Goal: Information Seeking & Learning: Compare options

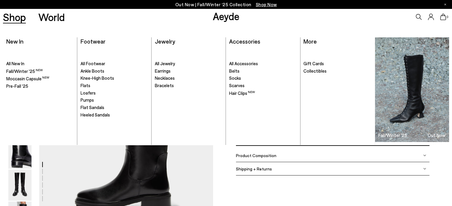
click at [13, 20] on link "Shop" at bounding box center [14, 17] width 23 height 10
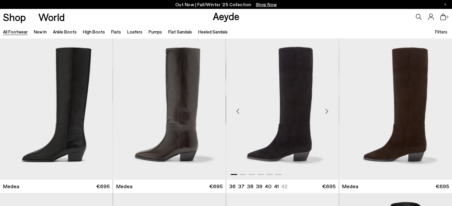
click at [326, 113] on div "Next slide" at bounding box center [327, 112] width 18 height 18
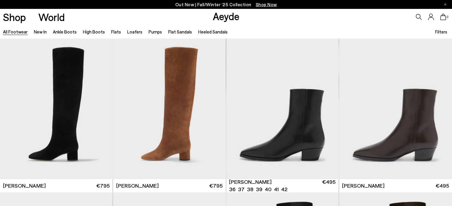
scroll to position [325, 0]
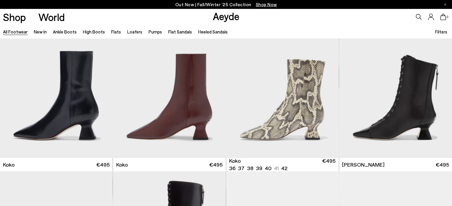
scroll to position [798, 0]
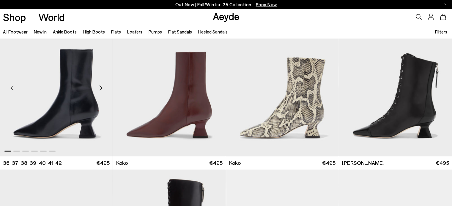
click at [101, 89] on div "Next slide" at bounding box center [101, 88] width 18 height 18
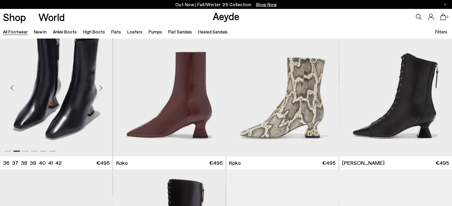
click at [101, 89] on div "Next slide" at bounding box center [101, 88] width 18 height 18
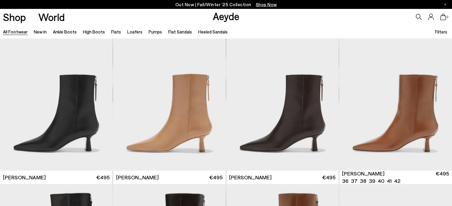
scroll to position [1095, 0]
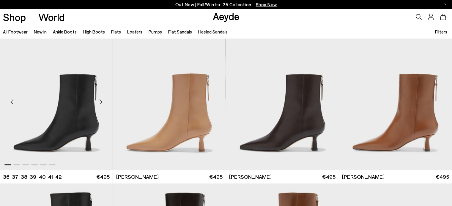
click at [102, 101] on div "Next slide" at bounding box center [101, 102] width 18 height 18
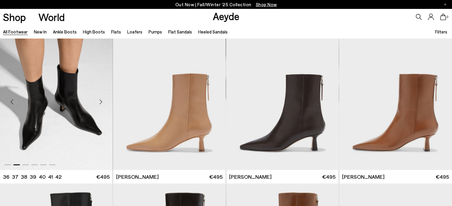
click at [102, 101] on div "Next slide" at bounding box center [101, 102] width 18 height 18
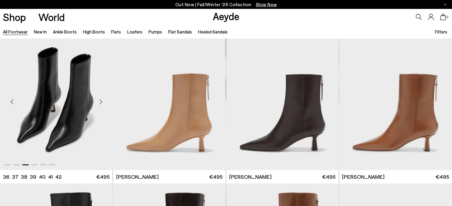
click at [102, 101] on div "Next slide" at bounding box center [101, 102] width 18 height 18
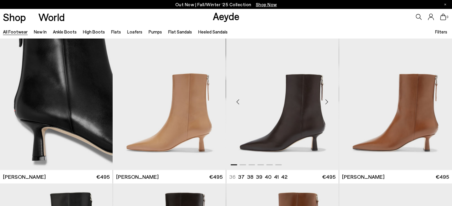
click at [326, 102] on div "Next slide" at bounding box center [327, 102] width 18 height 18
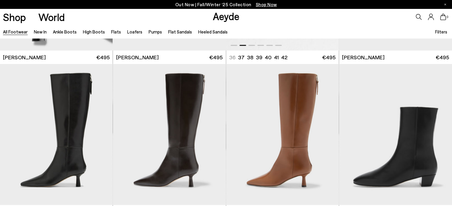
scroll to position [1238, 0]
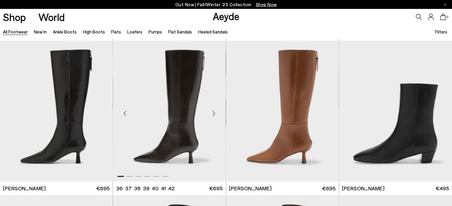
click at [213, 113] on div "Next slide" at bounding box center [214, 114] width 18 height 18
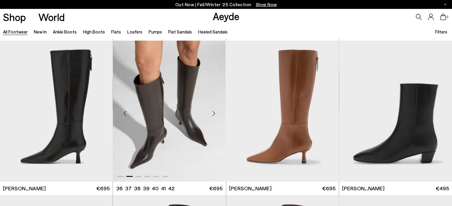
click at [213, 113] on div "Next slide" at bounding box center [214, 114] width 18 height 18
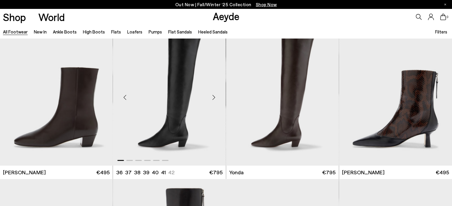
scroll to position [1384, 0]
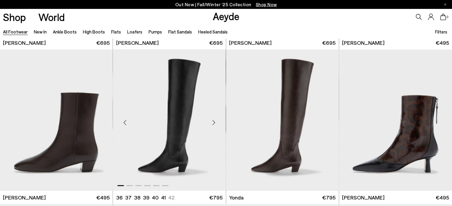
click at [213, 121] on div "Next slide" at bounding box center [214, 123] width 18 height 18
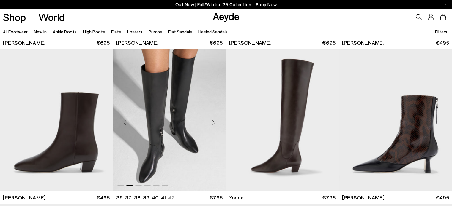
click at [213, 121] on div "Next slide" at bounding box center [214, 123] width 18 height 18
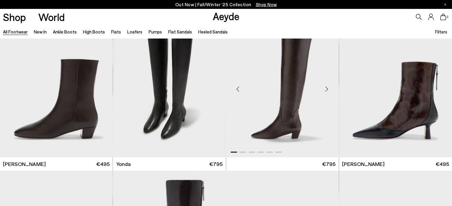
scroll to position [1416, 0]
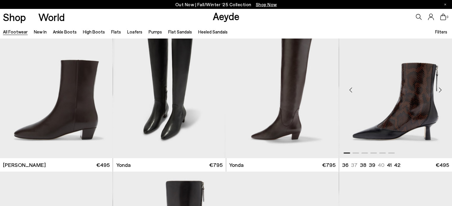
click at [440, 91] on div "Next slide" at bounding box center [440, 90] width 18 height 18
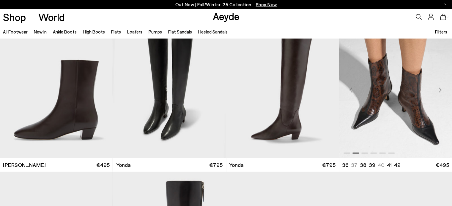
click at [440, 91] on div "Next slide" at bounding box center [440, 90] width 18 height 18
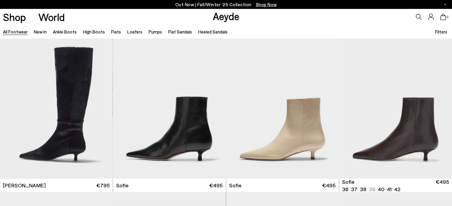
scroll to position [1860, 0]
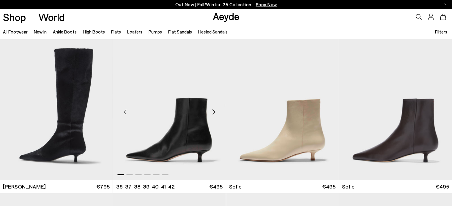
click at [213, 112] on div "Next slide" at bounding box center [214, 112] width 18 height 18
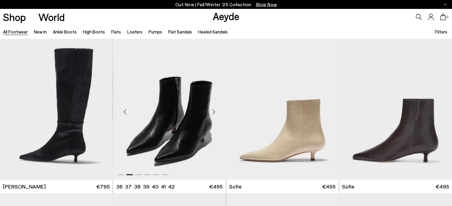
click at [213, 112] on div "Next slide" at bounding box center [214, 112] width 18 height 18
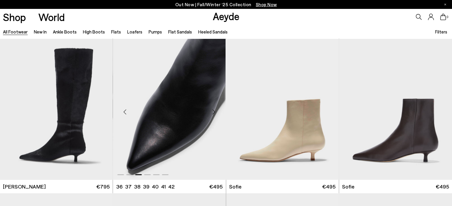
click at [213, 112] on div "Next slide" at bounding box center [214, 112] width 18 height 18
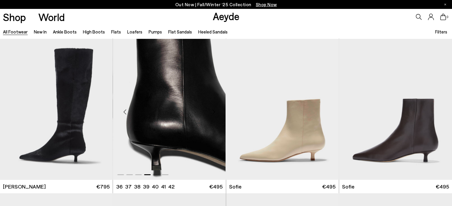
click at [213, 112] on div "Next slide" at bounding box center [214, 112] width 18 height 18
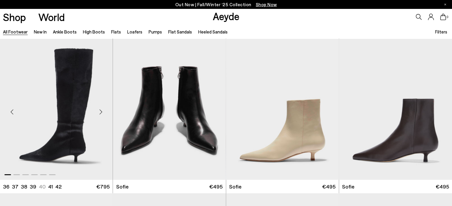
click at [102, 111] on div "Next slide" at bounding box center [101, 112] width 18 height 18
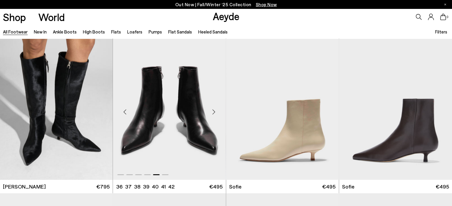
click at [212, 112] on div "Next slide" at bounding box center [214, 112] width 18 height 18
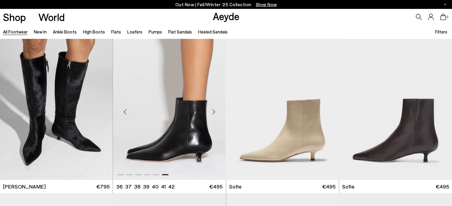
click at [212, 112] on div "Next slide" at bounding box center [214, 112] width 18 height 18
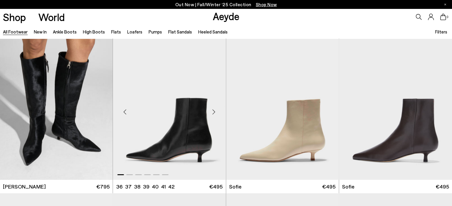
click at [214, 112] on div "Next slide" at bounding box center [214, 112] width 18 height 18
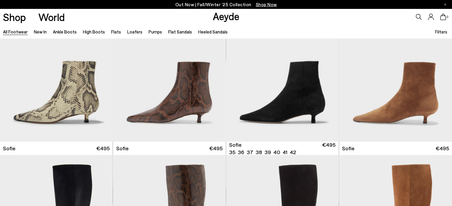
scroll to position [2134, 0]
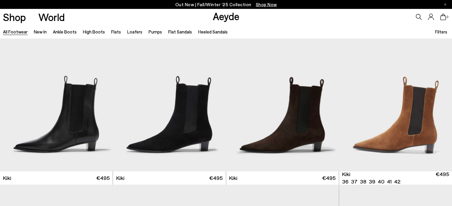
scroll to position [2343, 0]
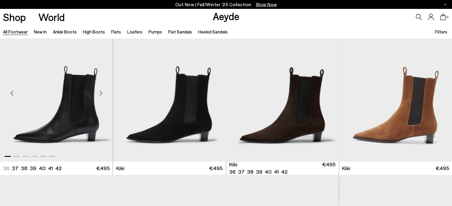
click at [102, 93] on div "Next slide" at bounding box center [101, 93] width 18 height 18
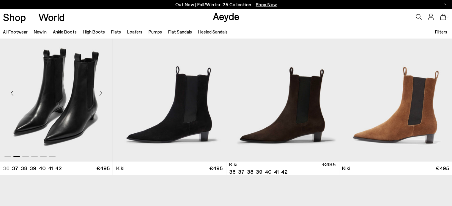
click at [102, 93] on div "Next slide" at bounding box center [101, 93] width 18 height 18
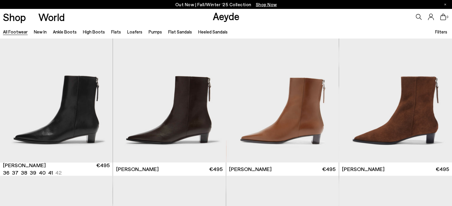
scroll to position [2496, 0]
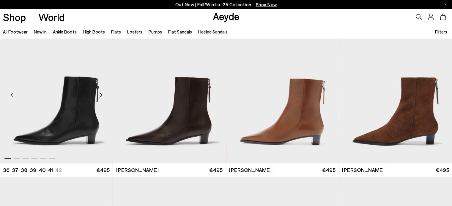
click at [99, 94] on div "Next slide" at bounding box center [101, 95] width 18 height 18
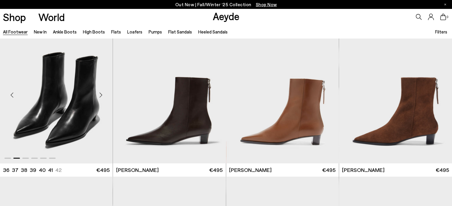
click at [99, 94] on div "Next slide" at bounding box center [101, 95] width 18 height 18
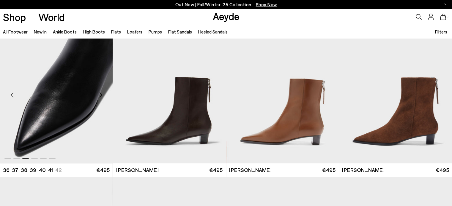
click at [99, 94] on div "Next slide" at bounding box center [101, 95] width 18 height 18
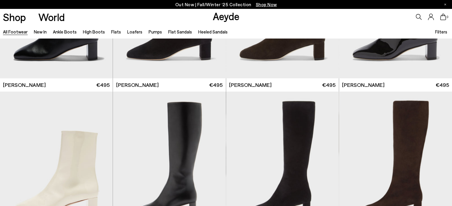
scroll to position [2800, 0]
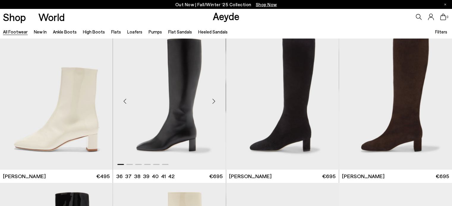
click at [213, 101] on div "Next slide" at bounding box center [214, 102] width 18 height 18
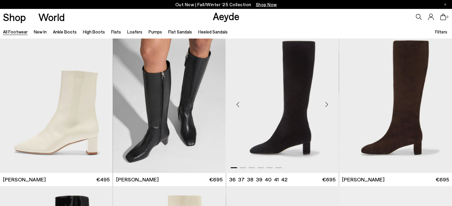
scroll to position [2797, 0]
click at [212, 104] on div "Next slide" at bounding box center [214, 105] width 18 height 18
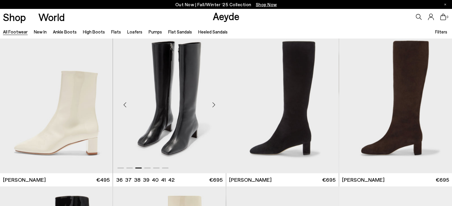
click at [212, 104] on div "Next slide" at bounding box center [214, 105] width 18 height 18
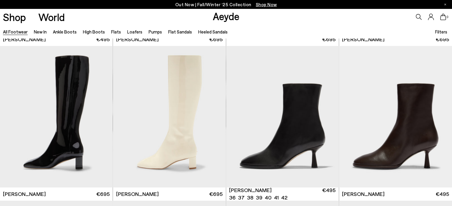
scroll to position [2937, 0]
click at [327, 119] on div "Next slide" at bounding box center [327, 120] width 18 height 18
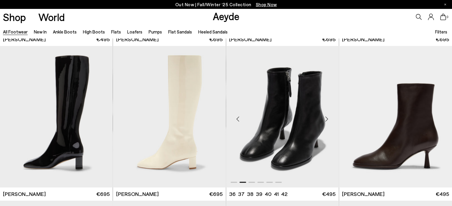
click at [327, 119] on div "Next slide" at bounding box center [327, 120] width 18 height 18
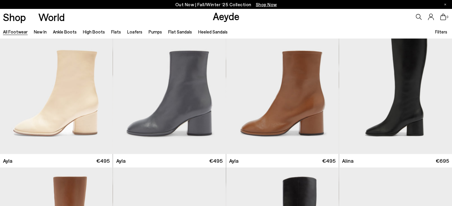
scroll to position [3428, 0]
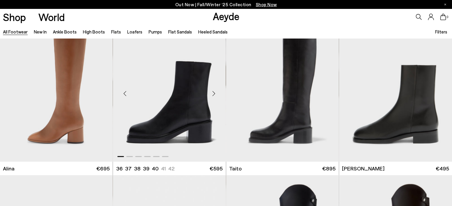
click at [214, 94] on div "Next slide" at bounding box center [214, 94] width 18 height 18
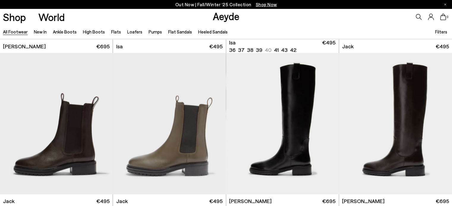
scroll to position [3861, 0]
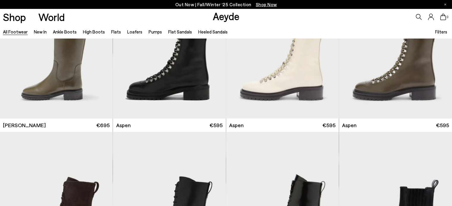
scroll to position [4193, 0]
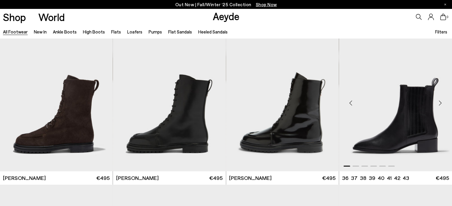
click at [439, 104] on div "Next slide" at bounding box center [440, 103] width 18 height 18
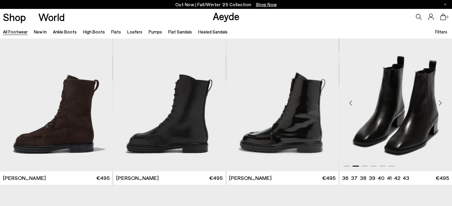
click at [439, 104] on div "Next slide" at bounding box center [440, 103] width 18 height 18
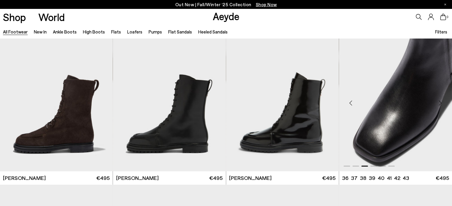
click at [439, 104] on div "Next slide" at bounding box center [440, 103] width 18 height 18
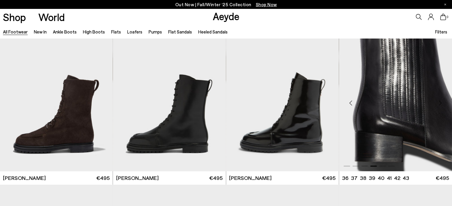
click at [439, 104] on div "Next slide" at bounding box center [440, 103] width 18 height 18
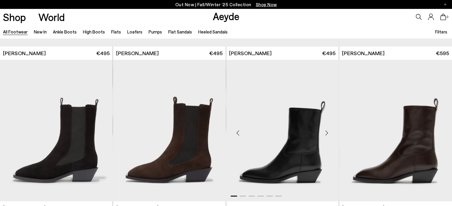
scroll to position [4501, 0]
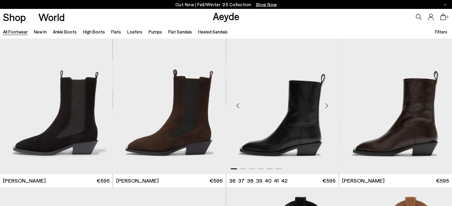
click at [324, 104] on div "Next slide" at bounding box center [327, 106] width 18 height 18
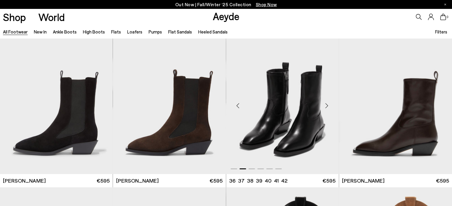
click at [324, 104] on div "Next slide" at bounding box center [327, 106] width 18 height 18
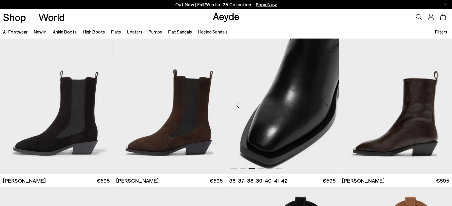
click at [324, 104] on div "Next slide" at bounding box center [327, 106] width 18 height 18
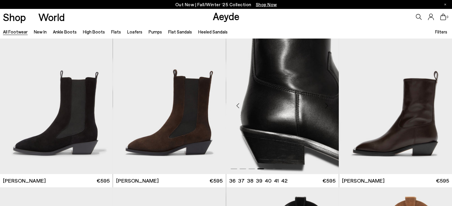
click at [324, 104] on div "Next slide" at bounding box center [327, 106] width 18 height 18
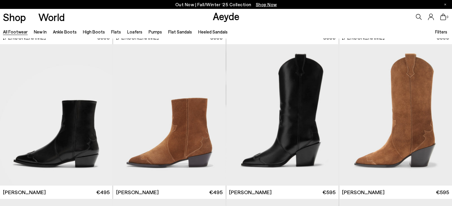
scroll to position [4781, 0]
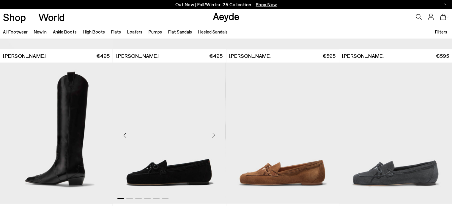
click at [214, 136] on div "Next slide" at bounding box center [214, 136] width 18 height 18
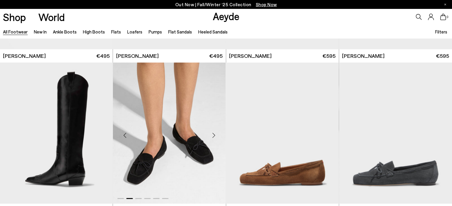
click at [214, 136] on div "Next slide" at bounding box center [214, 136] width 18 height 18
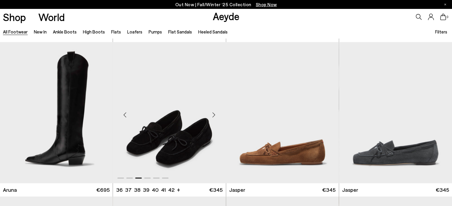
scroll to position [4802, 0]
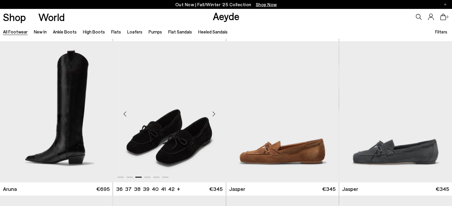
click at [213, 111] on div "Next slide" at bounding box center [214, 114] width 18 height 18
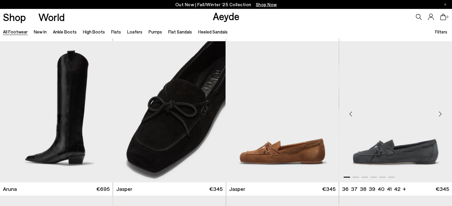
click at [440, 115] on div "Next slide" at bounding box center [440, 114] width 18 height 18
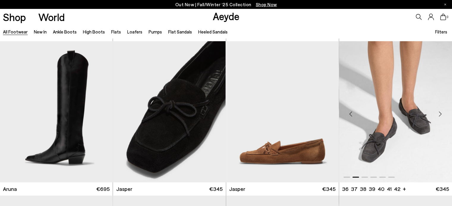
click at [440, 115] on div "Next slide" at bounding box center [440, 114] width 18 height 18
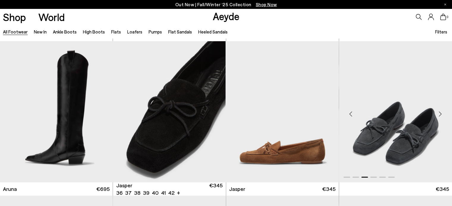
drag, startPoint x: 190, startPoint y: 77, endPoint x: 386, endPoint y: 77, distance: 196.4
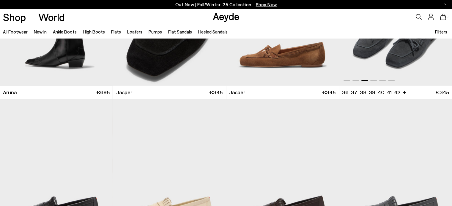
scroll to position [4903, 0]
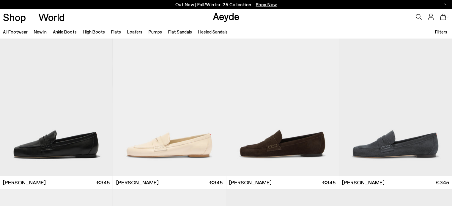
scroll to position [5121, 0]
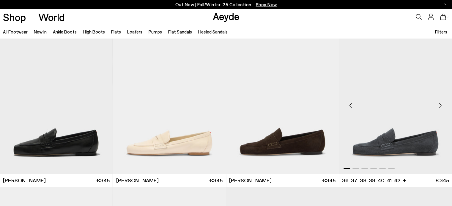
click at [439, 97] on div "Next slide" at bounding box center [440, 106] width 18 height 18
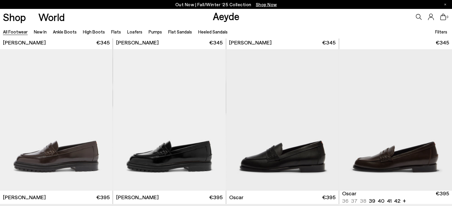
scroll to position [5305, 0]
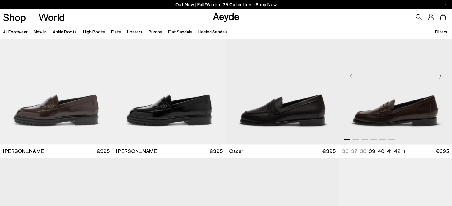
click at [438, 75] on div "Next slide" at bounding box center [440, 76] width 18 height 18
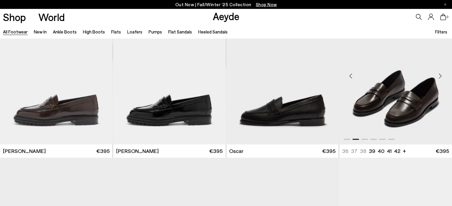
click at [438, 75] on div "Next slide" at bounding box center [440, 76] width 18 height 18
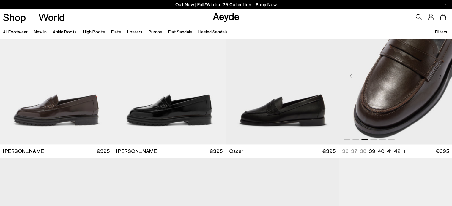
click at [438, 75] on div "Next slide" at bounding box center [440, 76] width 18 height 18
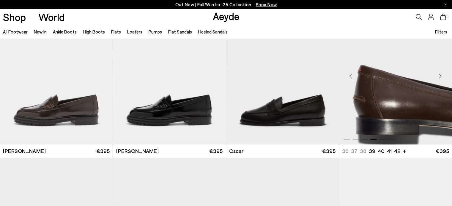
click at [438, 75] on div "Next slide" at bounding box center [440, 76] width 18 height 18
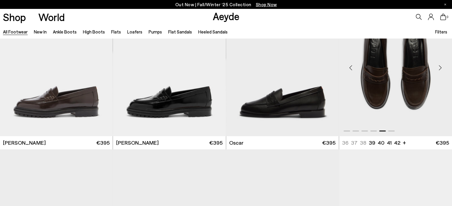
scroll to position [5316, 0]
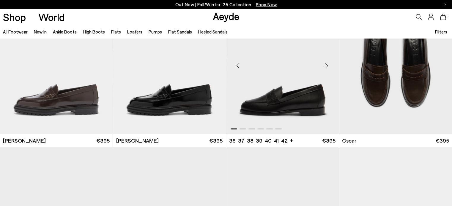
click at [327, 65] on div "Next slide" at bounding box center [327, 66] width 18 height 18
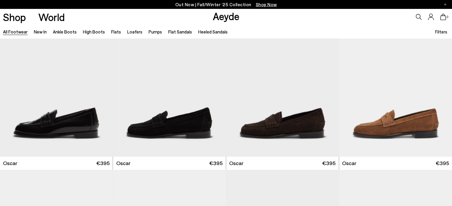
scroll to position [5448, 0]
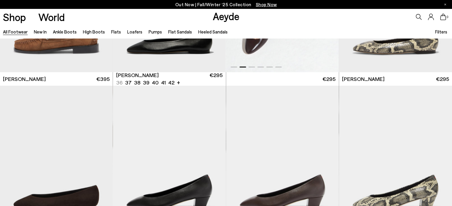
scroll to position [6027, 0]
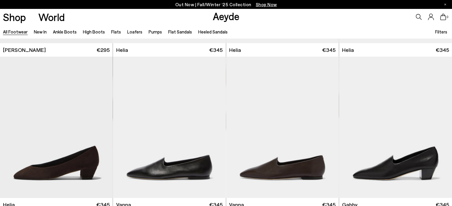
scroll to position [6192, 0]
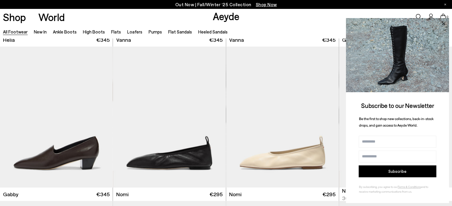
click at [444, 23] on icon at bounding box center [443, 23] width 3 height 3
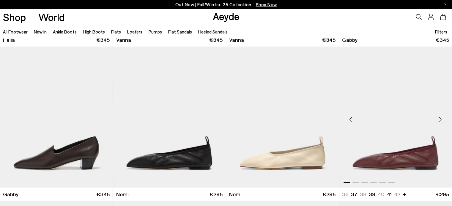
click at [440, 119] on div "Next slide" at bounding box center [440, 120] width 18 height 18
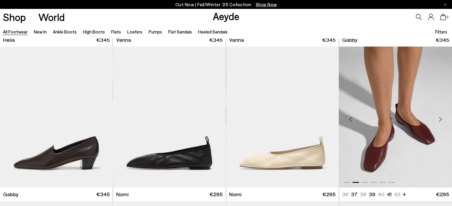
click at [440, 119] on div "Next slide" at bounding box center [440, 120] width 18 height 18
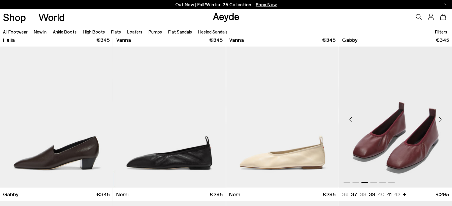
click at [440, 119] on div "Next slide" at bounding box center [440, 120] width 18 height 18
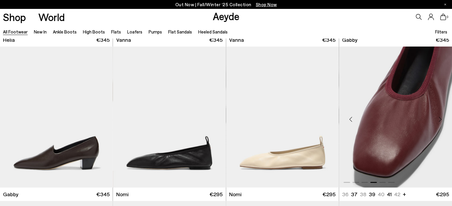
click at [440, 119] on div "Next slide" at bounding box center [440, 120] width 18 height 18
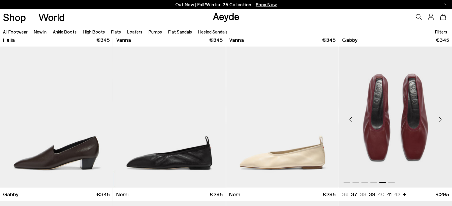
click at [440, 119] on div "Next slide" at bounding box center [440, 120] width 18 height 18
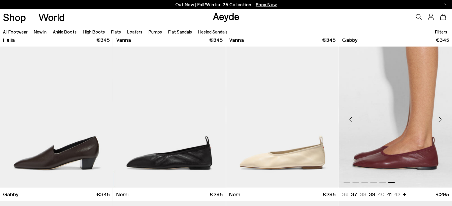
click at [440, 119] on div "Next slide" at bounding box center [440, 120] width 18 height 18
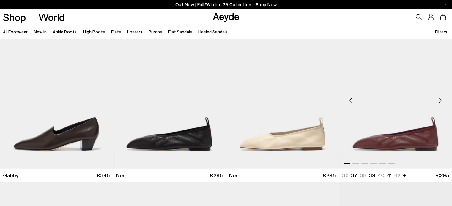
scroll to position [6211, 0]
click at [327, 99] on div "Next slide" at bounding box center [327, 101] width 18 height 18
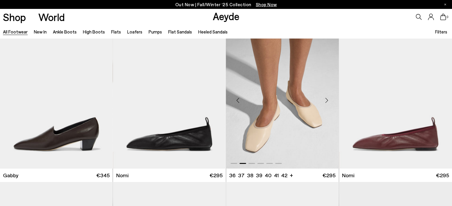
click at [327, 99] on div "Next slide" at bounding box center [327, 101] width 18 height 18
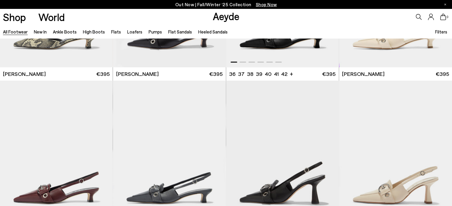
scroll to position [6814, 0]
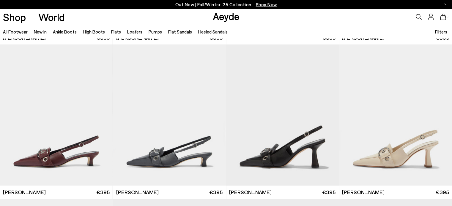
scroll to position [7293, 0]
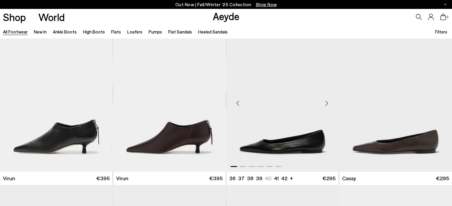
click at [325, 105] on div "Next slide" at bounding box center [327, 103] width 18 height 18
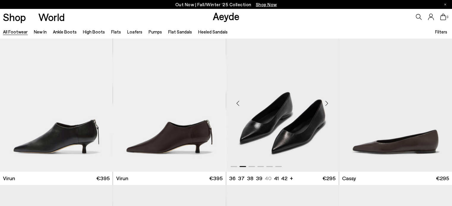
click at [325, 105] on div "Next slide" at bounding box center [327, 103] width 18 height 18
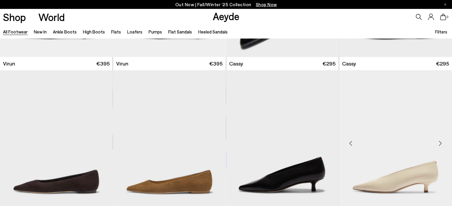
scroll to position [7451, 0]
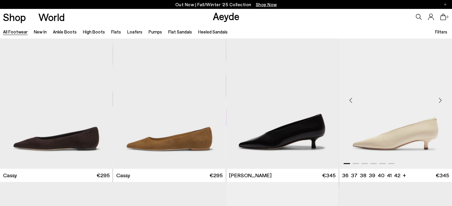
click at [440, 101] on div "Next slide" at bounding box center [440, 100] width 18 height 18
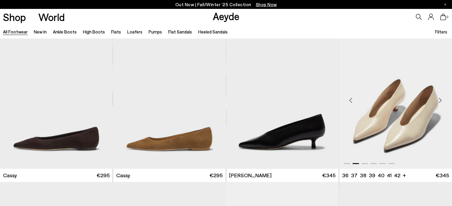
click at [440, 101] on div "Next slide" at bounding box center [440, 100] width 18 height 18
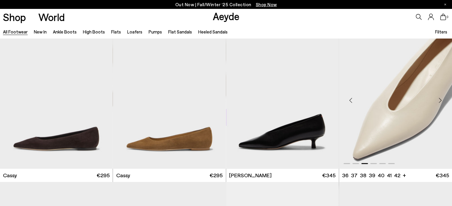
click at [440, 101] on div "Next slide" at bounding box center [440, 100] width 18 height 18
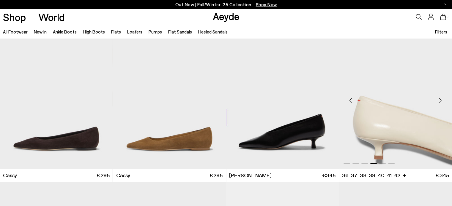
click at [440, 101] on div "Next slide" at bounding box center [440, 100] width 18 height 18
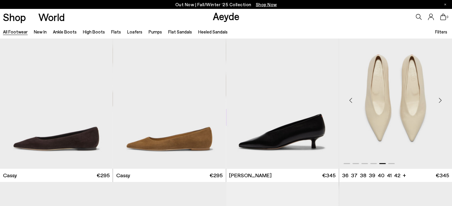
click at [440, 101] on div "Next slide" at bounding box center [440, 100] width 18 height 18
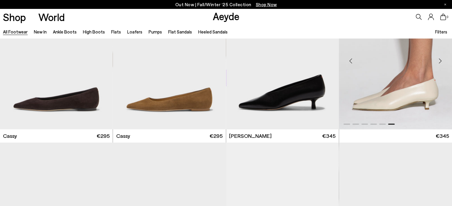
scroll to position [7485, 0]
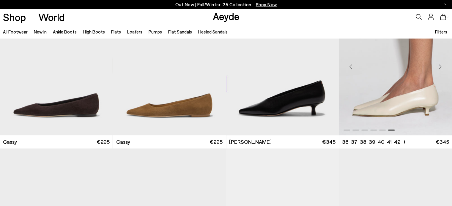
click at [438, 67] on div "Next slide" at bounding box center [440, 67] width 18 height 18
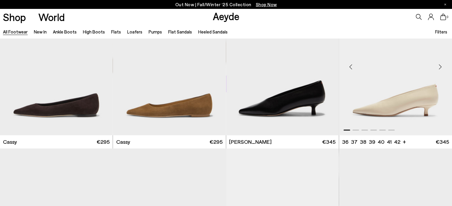
click at [438, 67] on div "Next slide" at bounding box center [440, 67] width 18 height 18
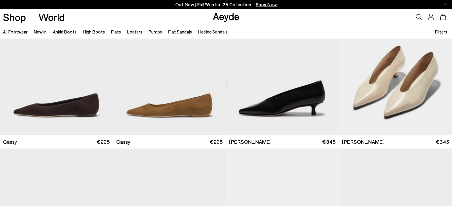
scroll to position [7751, 0]
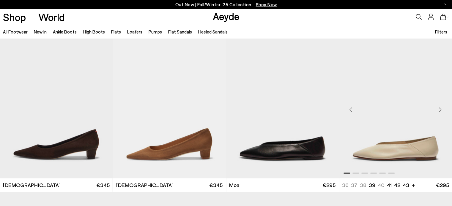
click at [439, 109] on div "Next slide" at bounding box center [440, 110] width 18 height 18
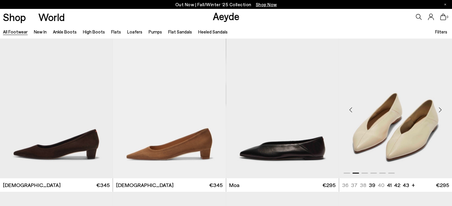
click at [439, 109] on div "Next slide" at bounding box center [440, 110] width 18 height 18
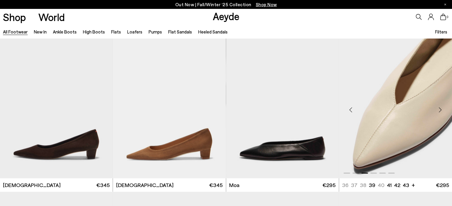
click at [439, 109] on div "Next slide" at bounding box center [440, 110] width 18 height 18
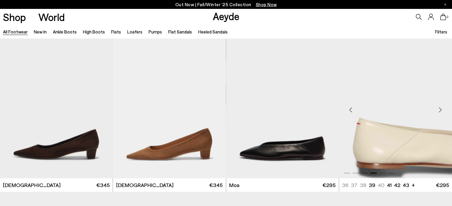
click at [439, 109] on div "Next slide" at bounding box center [440, 110] width 18 height 18
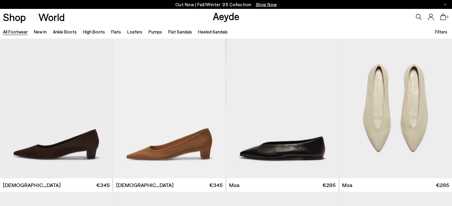
scroll to position [8157, 0]
